Goal: Task Accomplishment & Management: Use online tool/utility

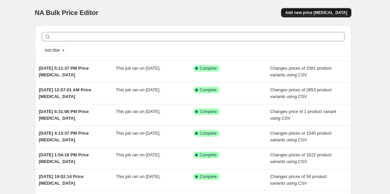
click at [311, 14] on span "Add new price [MEDICAL_DATA]" at bounding box center [316, 12] width 62 height 5
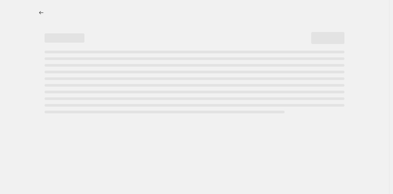
select select "percentage"
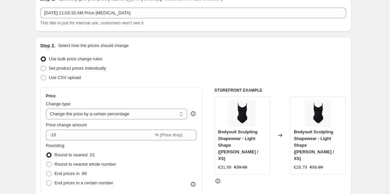
scroll to position [37, 0]
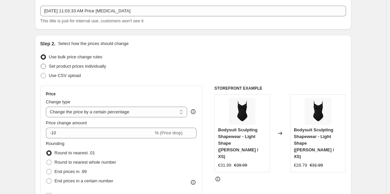
click at [93, 66] on span "Set product prices individually" at bounding box center [77, 66] width 57 height 5
click at [41, 64] on input "Set product prices individually" at bounding box center [41, 64] width 0 height 0
radio input "true"
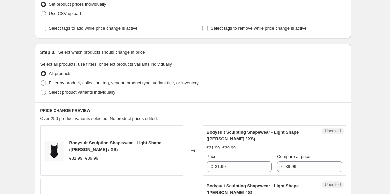
scroll to position [111, 0]
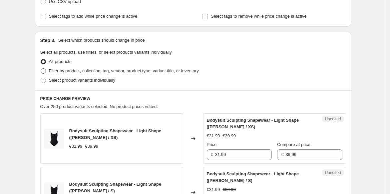
click at [63, 69] on span "Filter by product, collection, tag, vendor, product type, variant title, or inv…" at bounding box center [124, 70] width 150 height 5
click at [41, 69] on input "Filter by product, collection, tag, vendor, product type, variant title, or inv…" at bounding box center [41, 68] width 0 height 0
radio input "true"
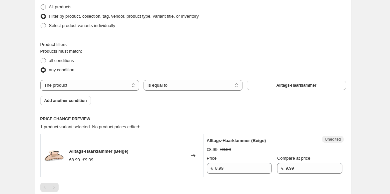
scroll to position [185, 0]
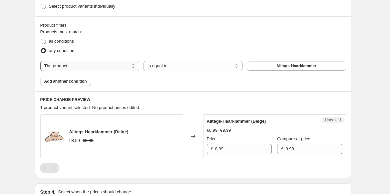
click at [102, 66] on select "The product The product's collection The product's tag The product's vendor The…" at bounding box center [89, 66] width 99 height 11
click at [26, 114] on div "Create new price [MEDICAL_DATA]. This page is ready Create new price [MEDICAL_D…" at bounding box center [193, 47] width 386 height 465
click at [184, 67] on select "Is equal to Is not equal to" at bounding box center [192, 66] width 99 height 11
click at [289, 66] on span "Alltags-Haarklammer" at bounding box center [296, 65] width 40 height 5
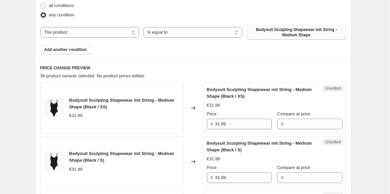
scroll to position [222, 0]
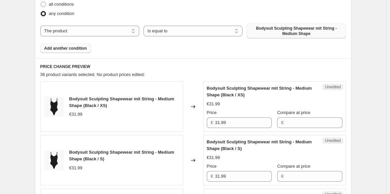
click at [84, 49] on span "Add another condition" at bounding box center [65, 48] width 43 height 5
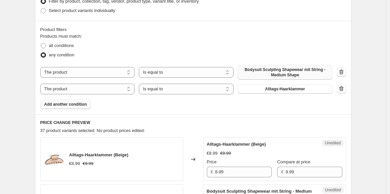
scroll to position [111, 0]
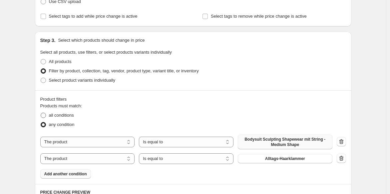
click at [58, 113] on span "all conditions" at bounding box center [61, 114] width 25 height 5
click at [41, 113] on input "all conditions" at bounding box center [41, 112] width 0 height 0
radio input "true"
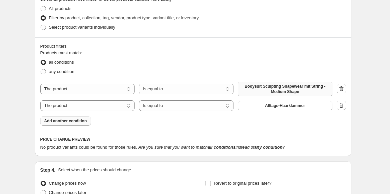
scroll to position [222, 0]
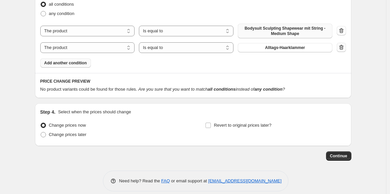
click at [344, 49] on icon "button" at bounding box center [341, 47] width 7 height 7
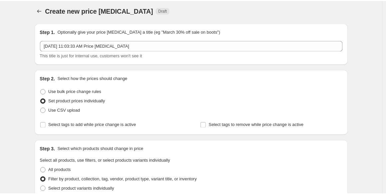
scroll to position [0, 0]
